Goal: Navigation & Orientation: Find specific page/section

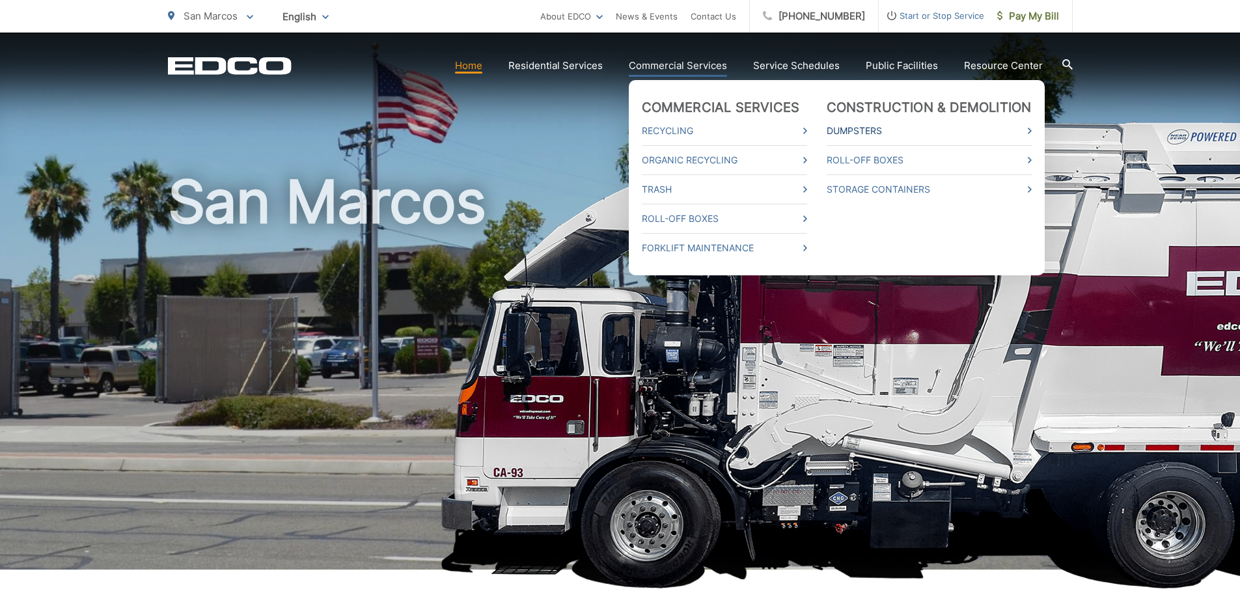
click at [845, 131] on link "Dumpsters" at bounding box center [928, 131] width 205 height 16
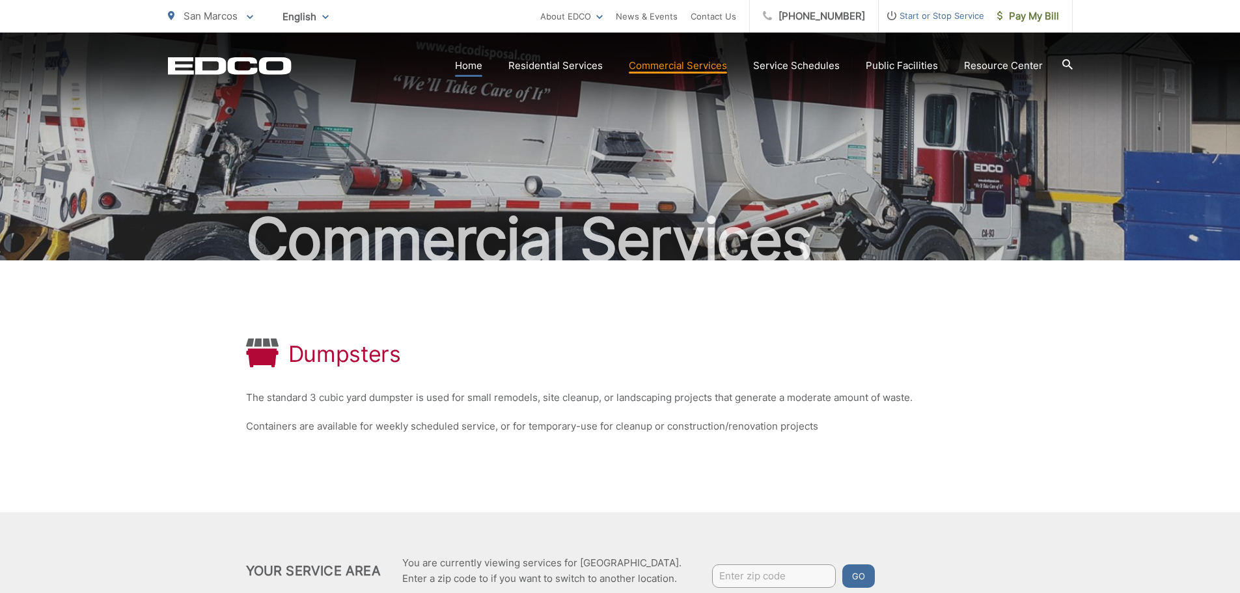
click at [478, 69] on link "Home" at bounding box center [468, 66] width 27 height 16
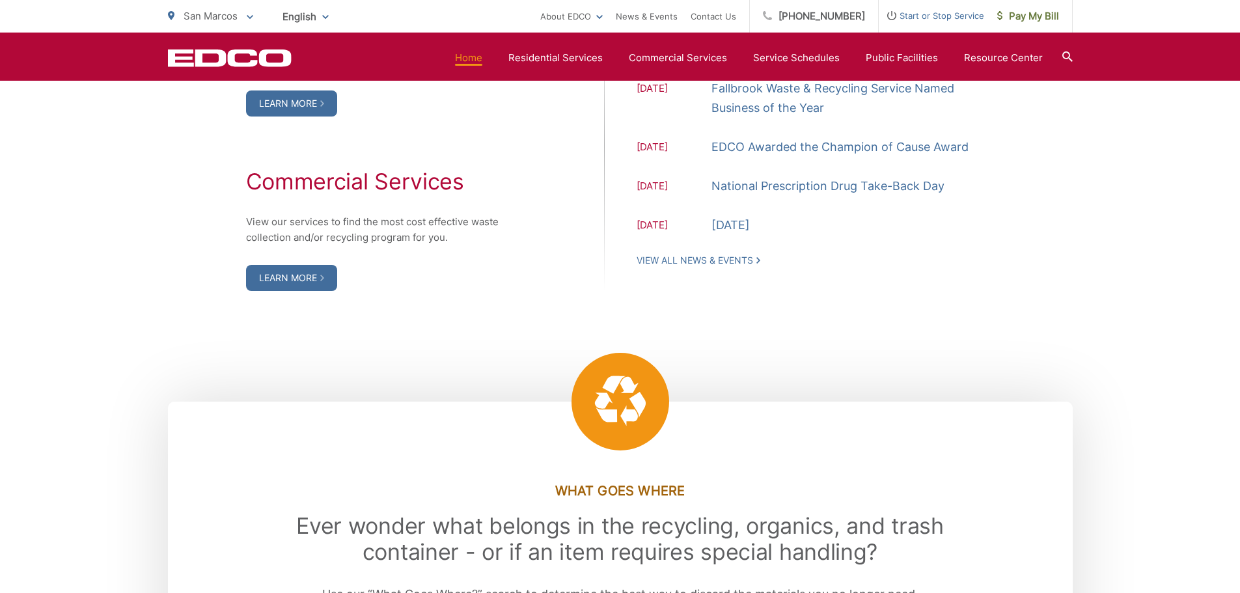
scroll to position [1432, 0]
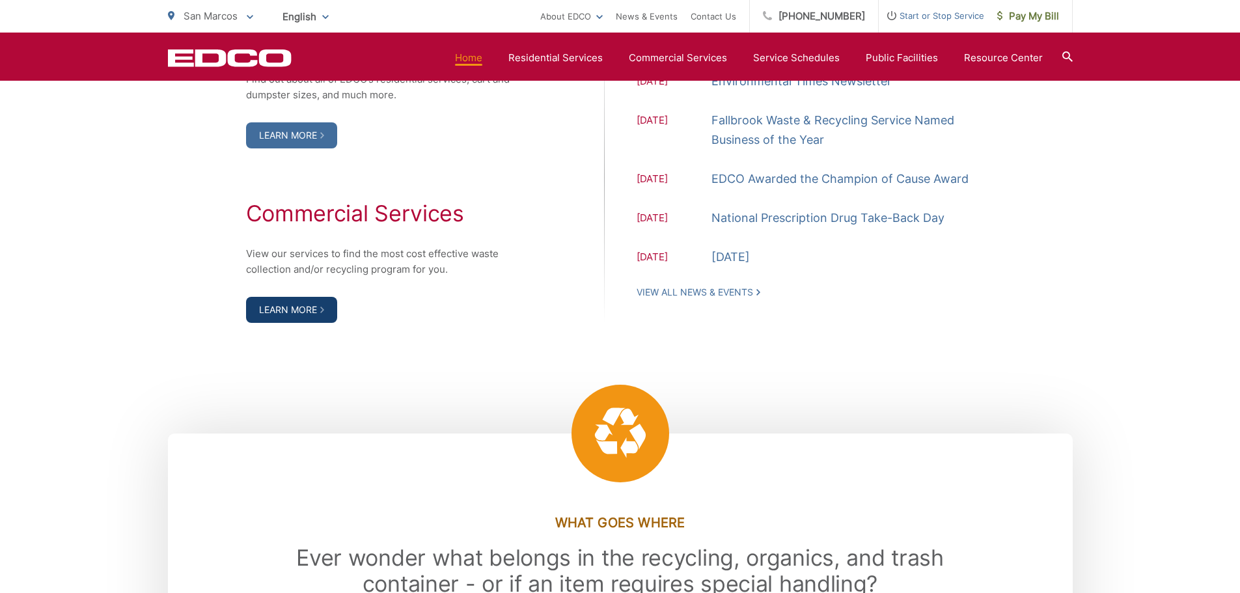
click at [260, 308] on link "Learn More" at bounding box center [291, 310] width 91 height 26
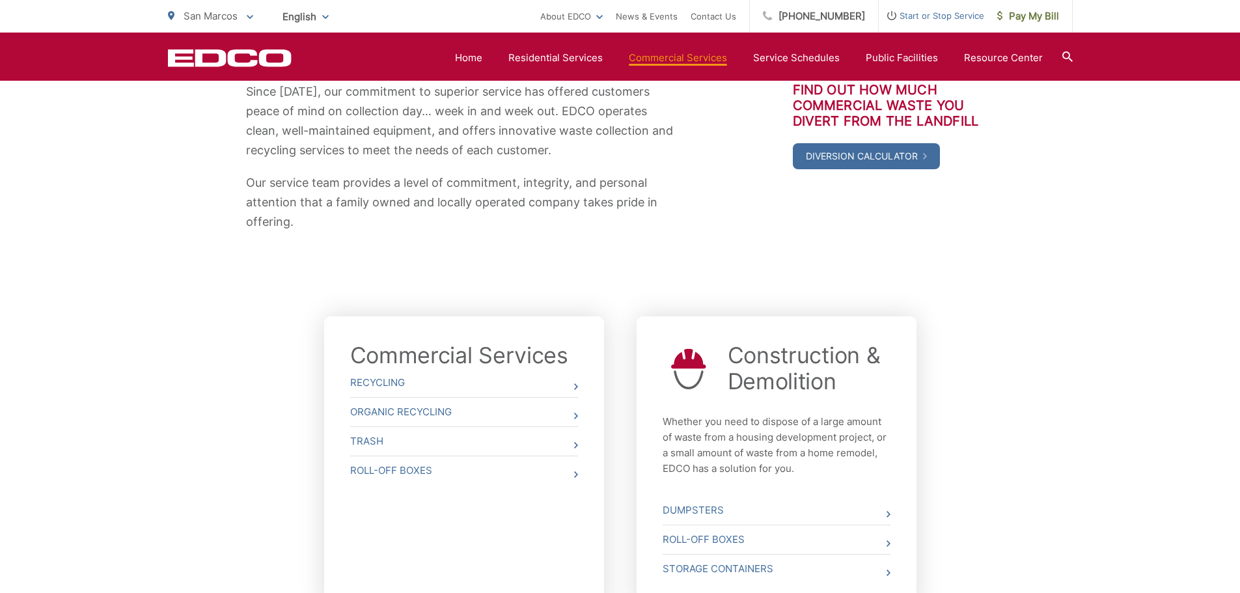
scroll to position [260, 0]
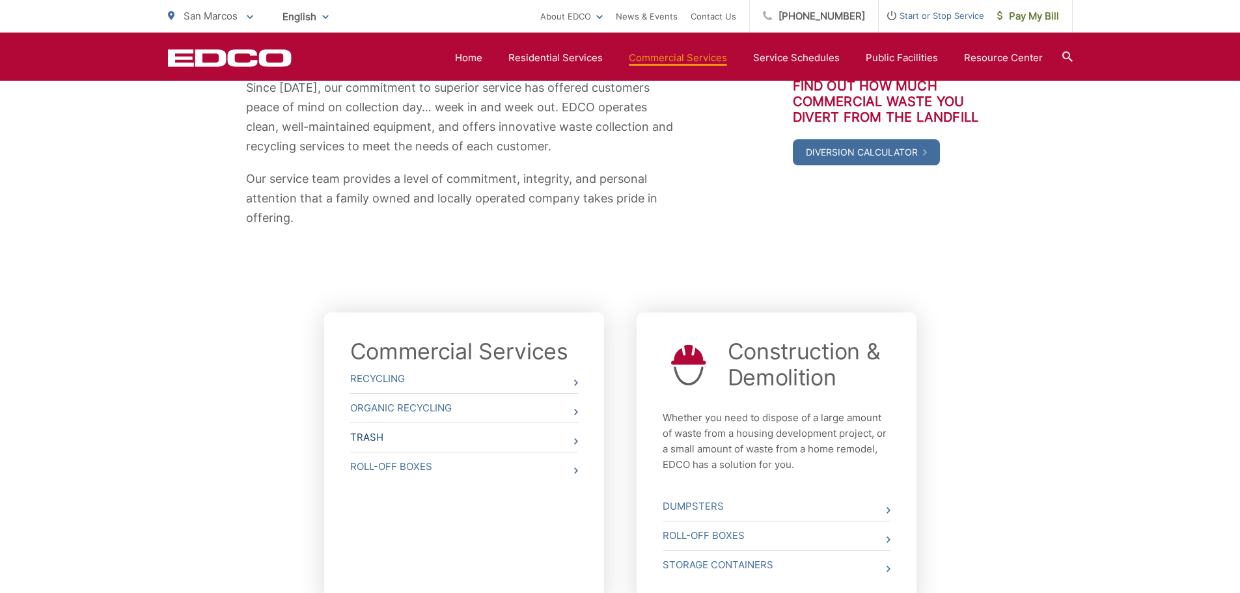
click link "Trash"
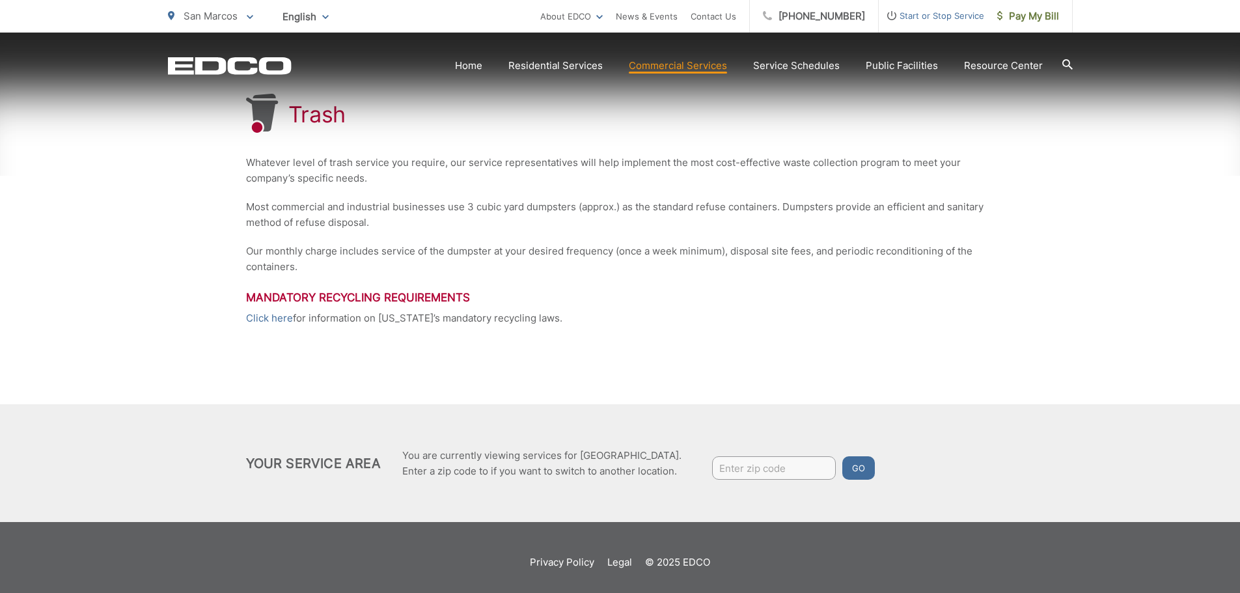
scroll to position [254, 0]
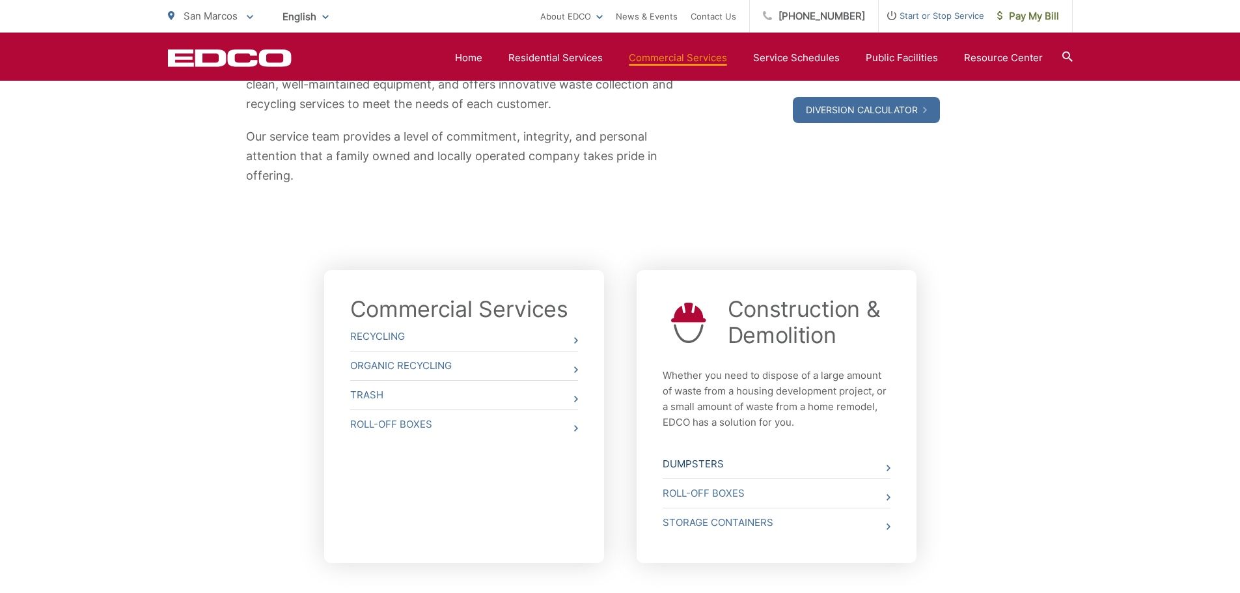
scroll to position [325, 0]
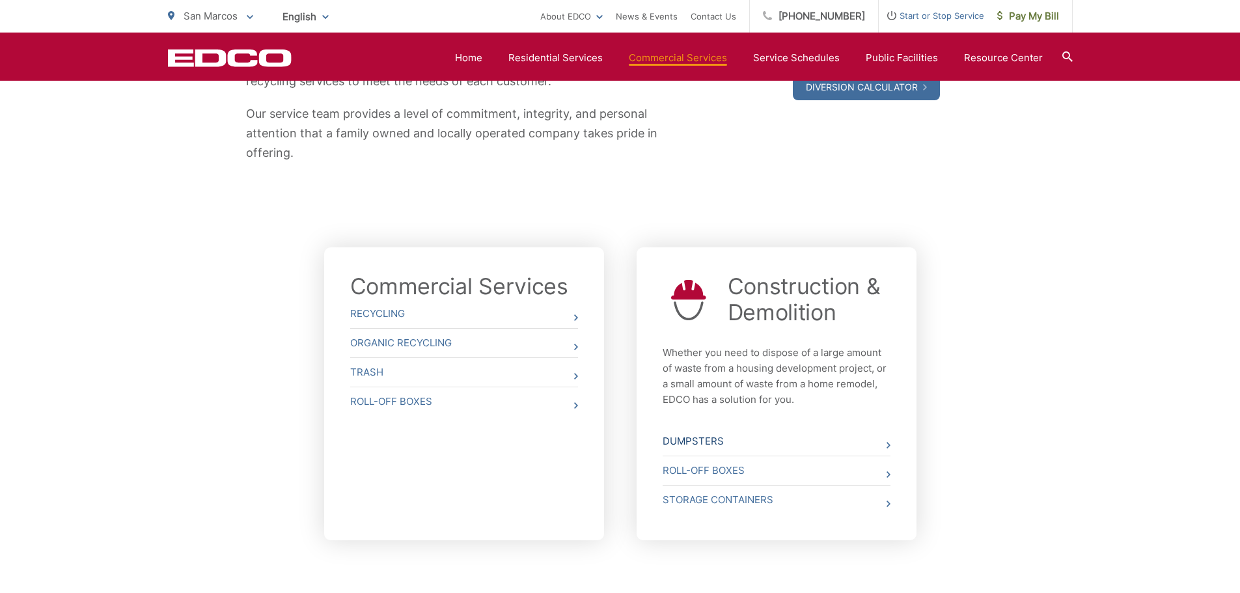
click at [825, 431] on link "Dumpsters" at bounding box center [776, 441] width 228 height 29
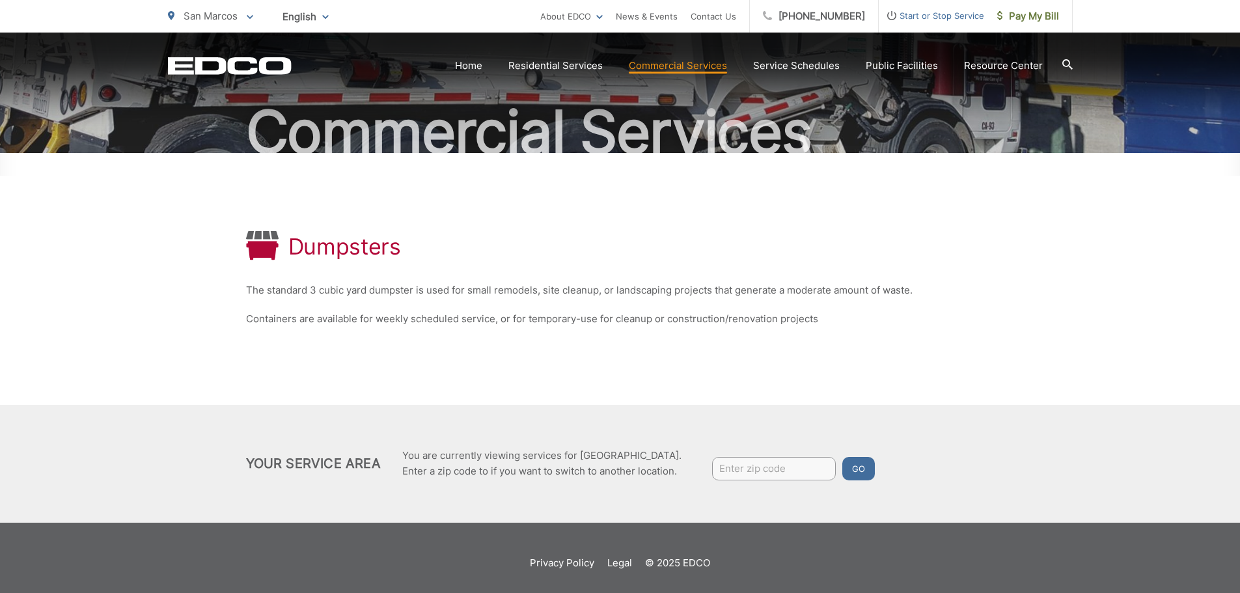
scroll to position [118, 0]
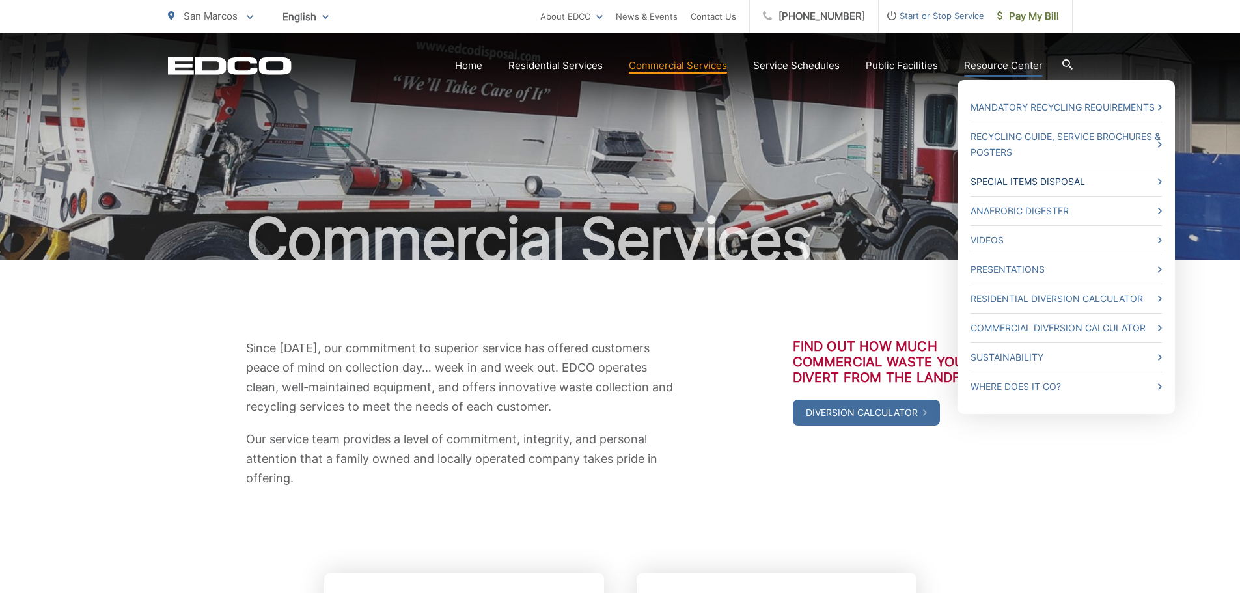
click at [1046, 184] on link "Special Items Disposal" at bounding box center [1065, 182] width 191 height 16
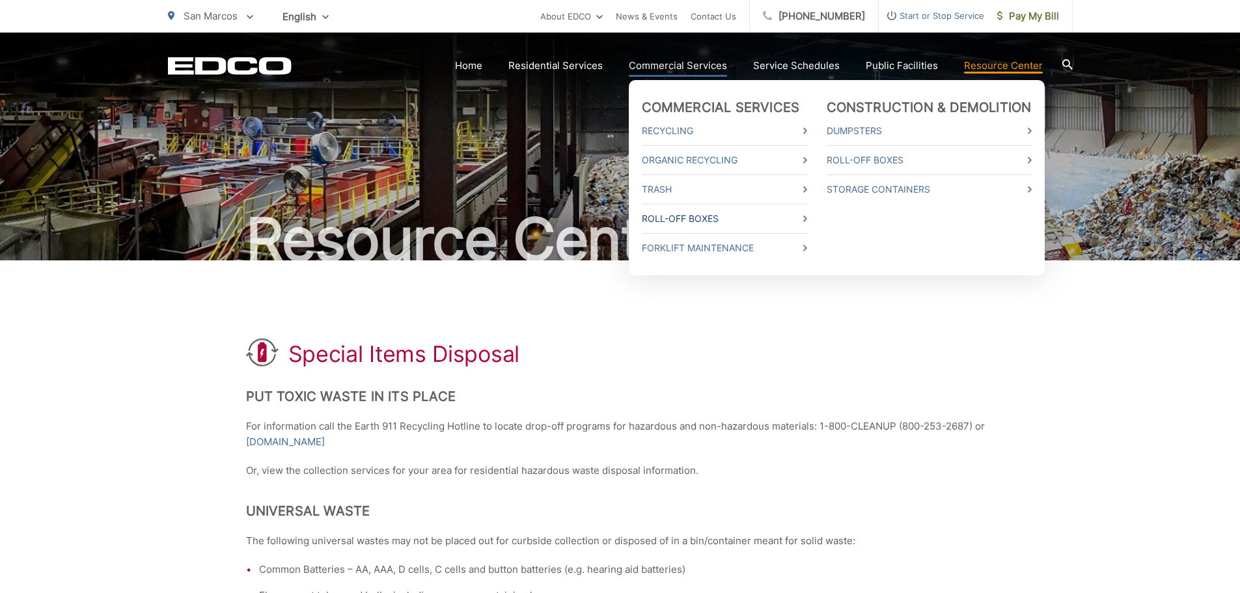
click at [749, 219] on link "Roll-Off Boxes" at bounding box center [724, 219] width 165 height 16
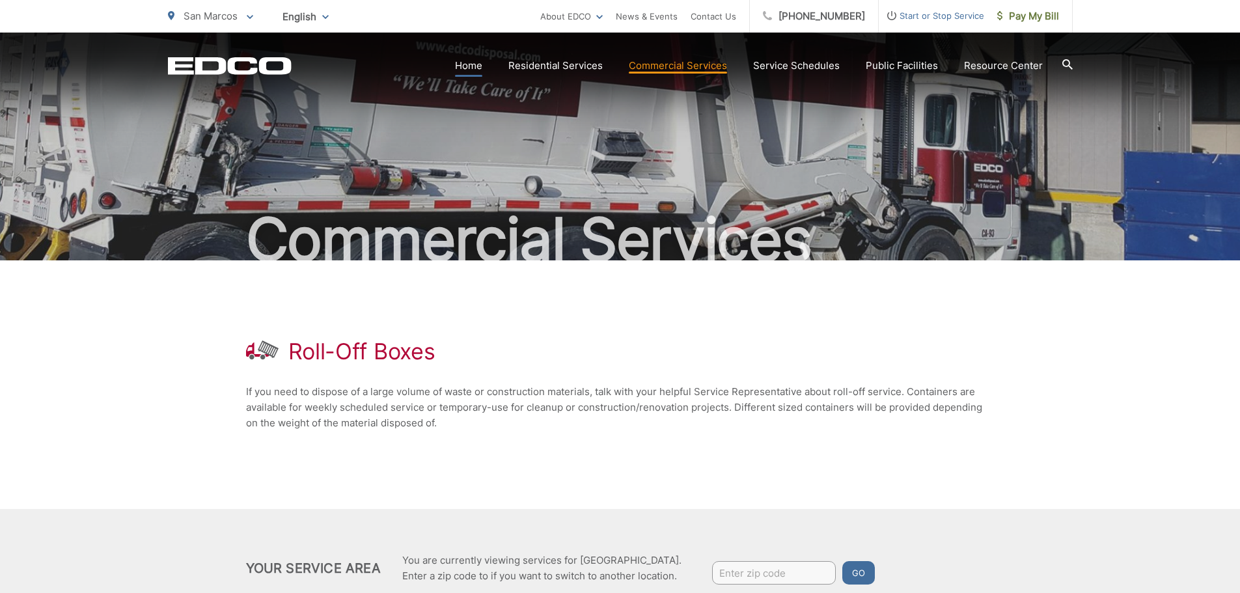
click at [474, 61] on link "Home" at bounding box center [468, 66] width 27 height 16
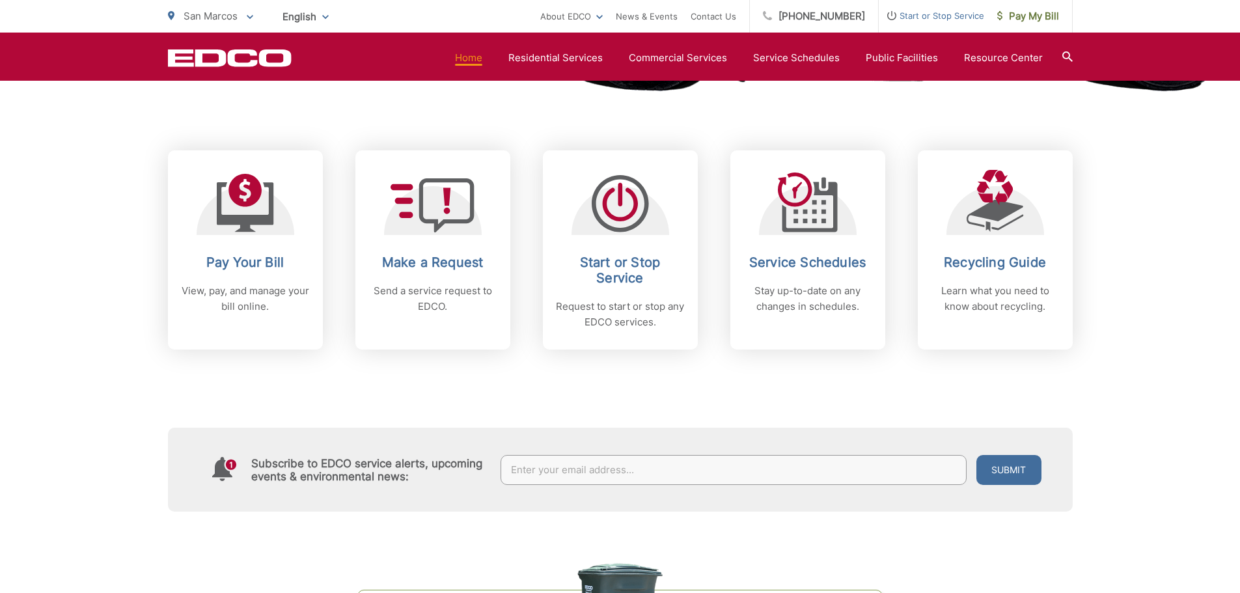
scroll to position [521, 0]
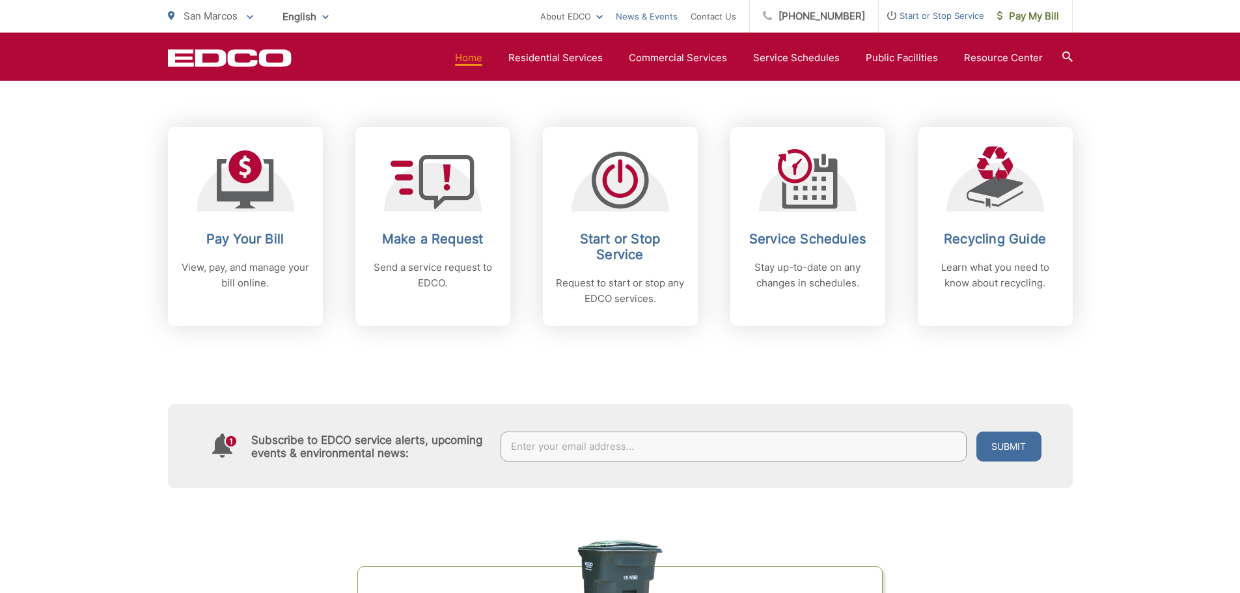
click at [677, 19] on link "News & Events" at bounding box center [647, 16] width 62 height 16
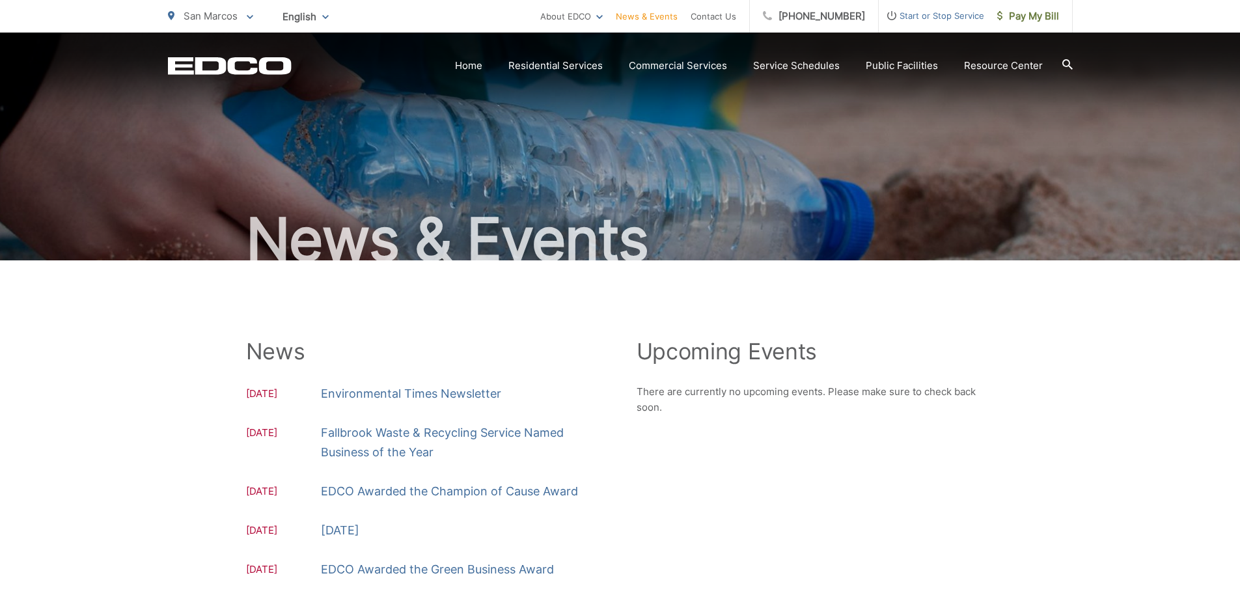
drag, startPoint x: 580, startPoint y: 232, endPoint x: 573, endPoint y: 223, distance: 11.5
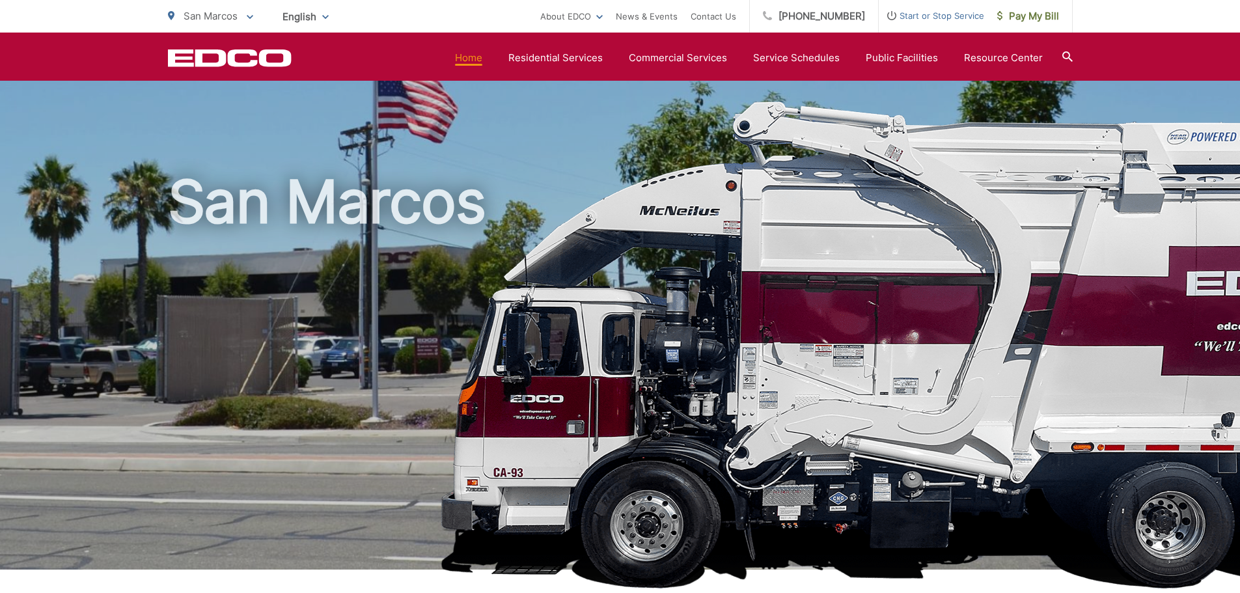
scroll to position [521, 0]
